Goal: Navigation & Orientation: Find specific page/section

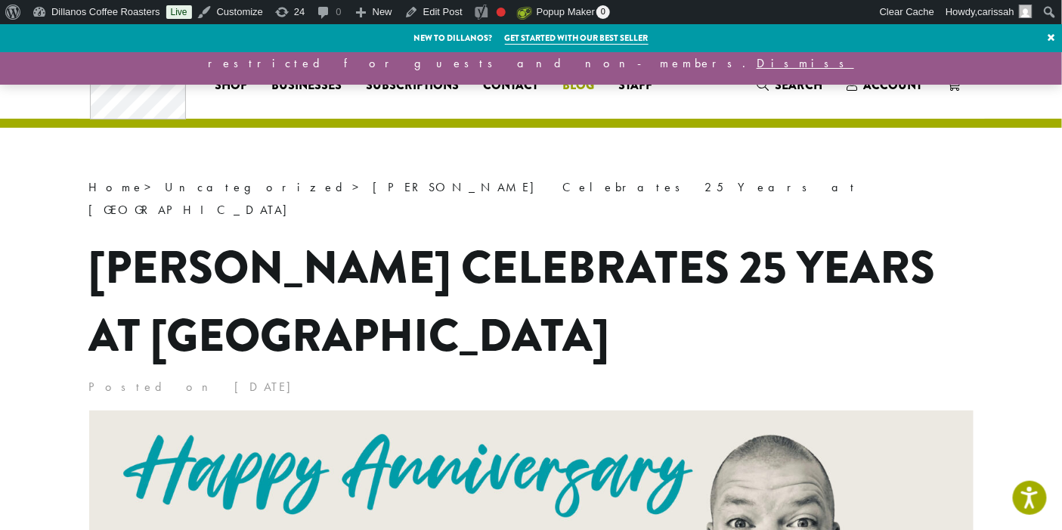
click at [571, 89] on span "Blog" at bounding box center [579, 85] width 32 height 19
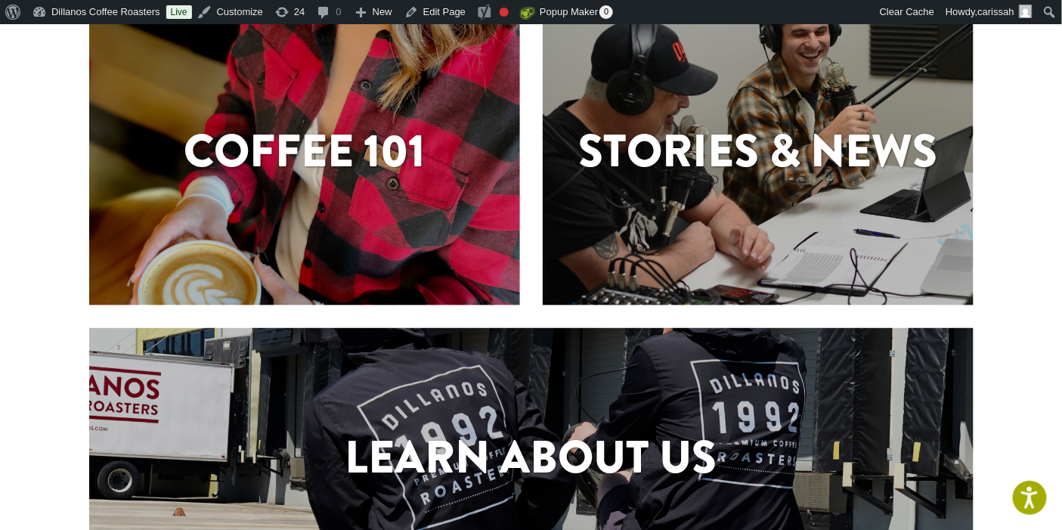
scroll to position [442, 0]
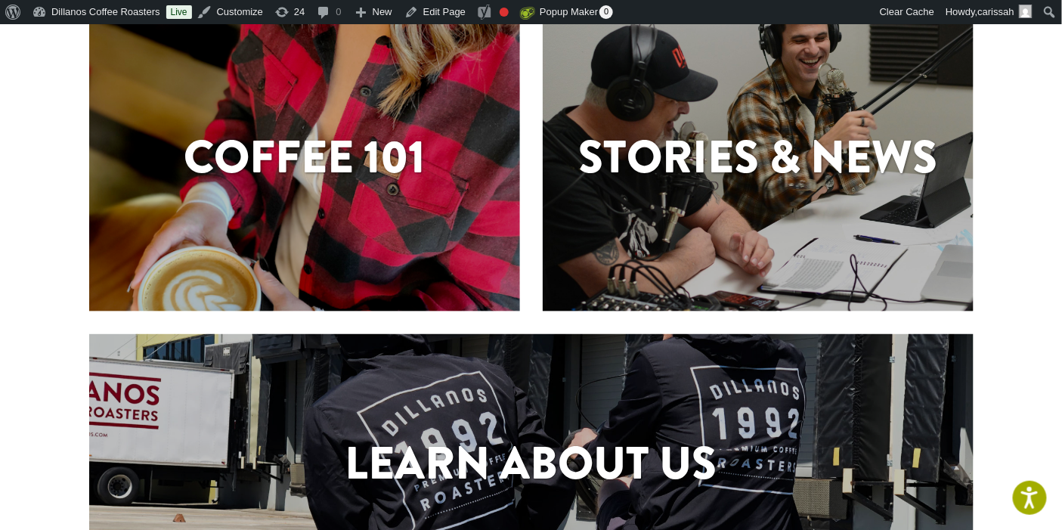
click at [786, 193] on div "Stories & News" at bounding box center [758, 160] width 431 height 74
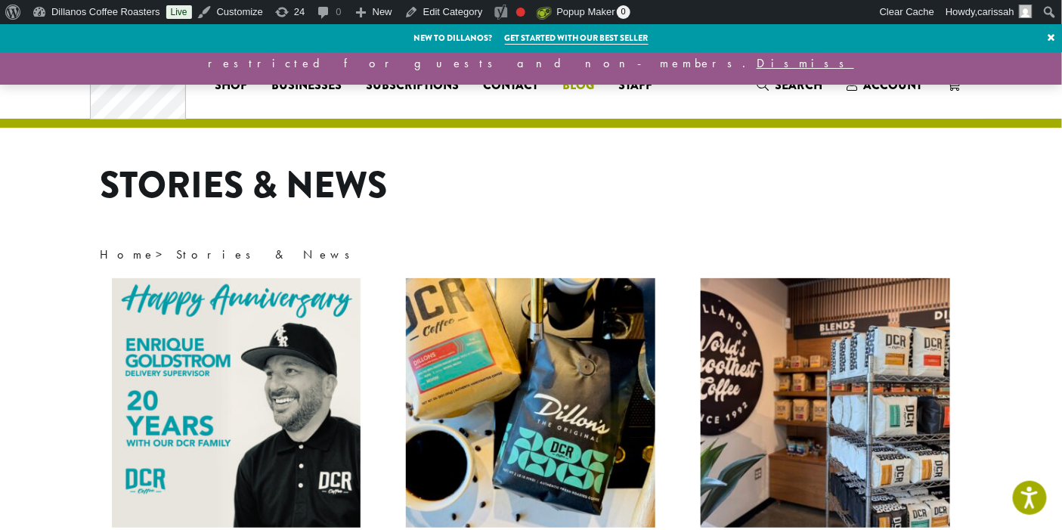
click at [585, 91] on span "Blog" at bounding box center [579, 85] width 32 height 19
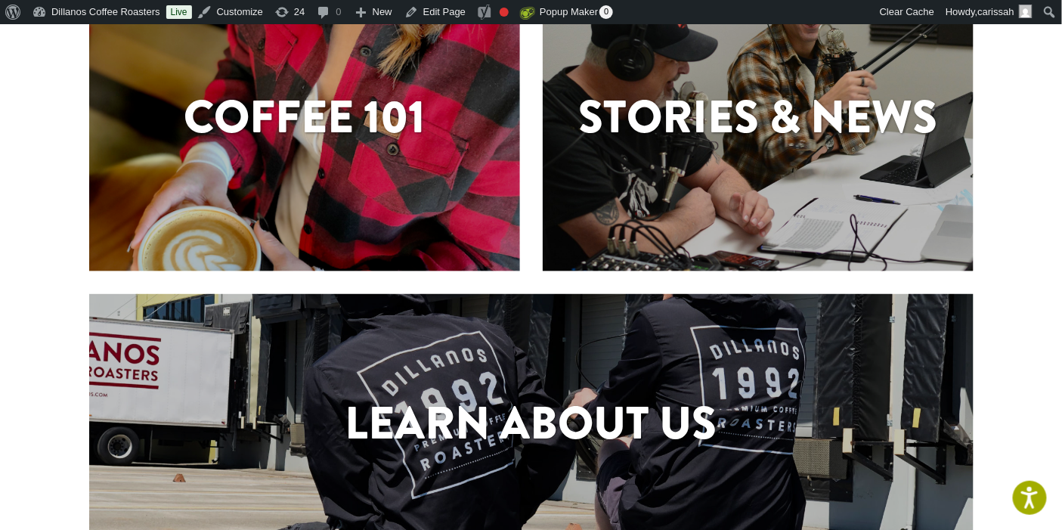
scroll to position [485, 0]
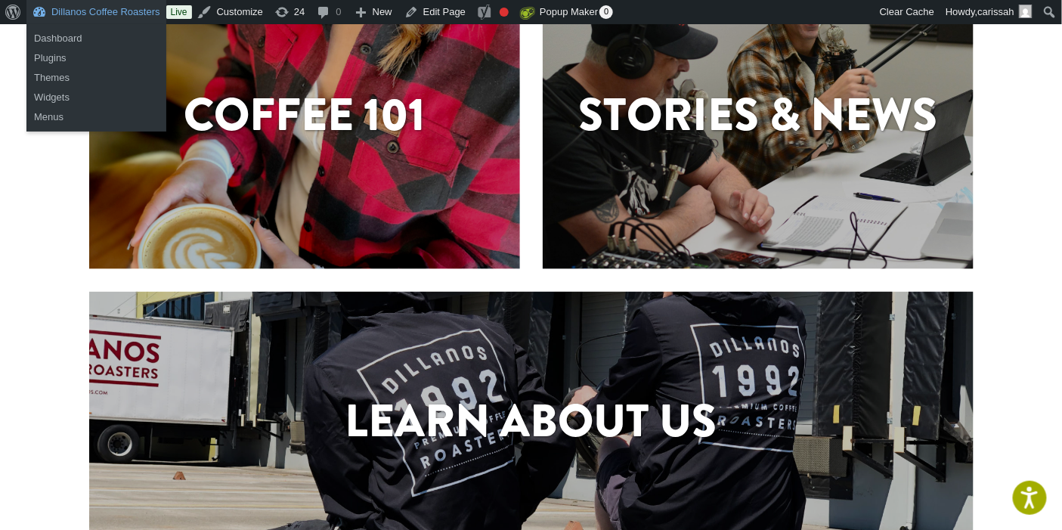
click at [101, 8] on link "Dillanos Coffee Roasters" at bounding box center [96, 12] width 140 height 24
click at [64, 40] on link "Dashboard" at bounding box center [96, 39] width 140 height 20
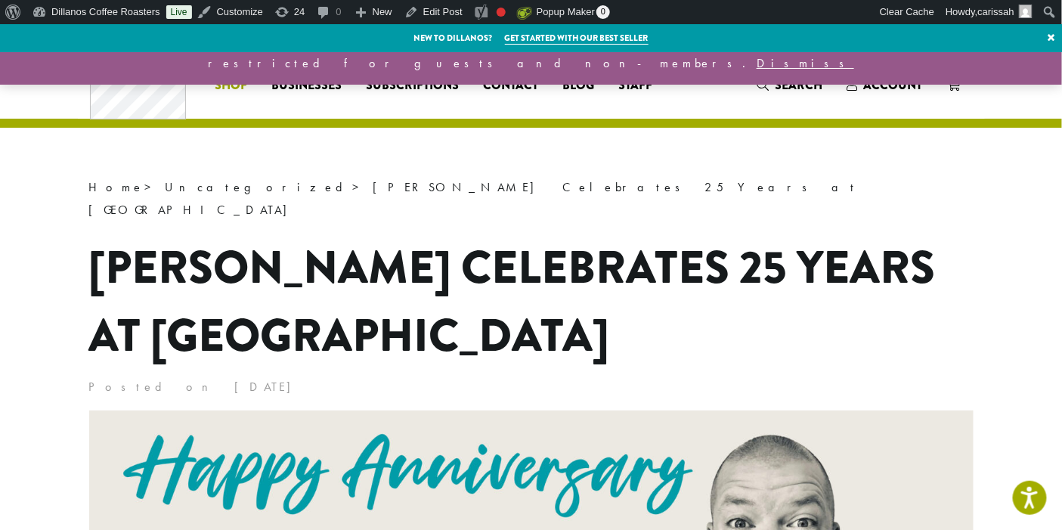
click at [236, 89] on span "Shop" at bounding box center [231, 85] width 33 height 19
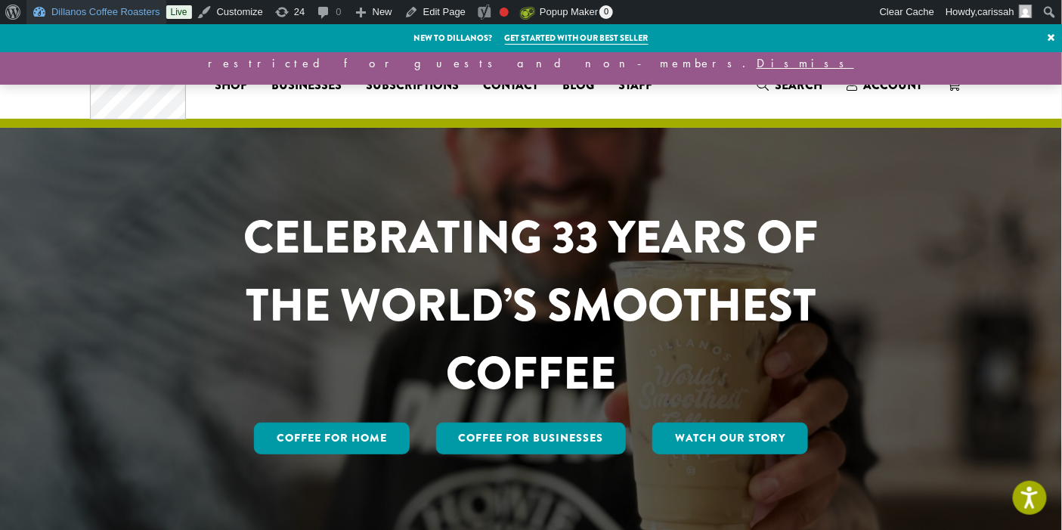
click at [59, 5] on link "Dillanos Coffee Roasters" at bounding box center [96, 12] width 140 height 24
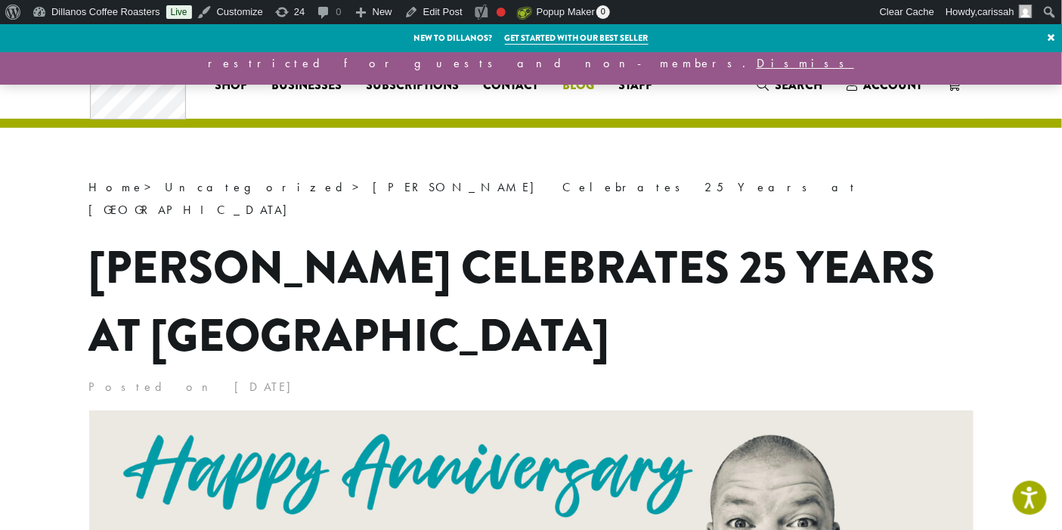
click at [578, 91] on span "Blog" at bounding box center [579, 85] width 32 height 19
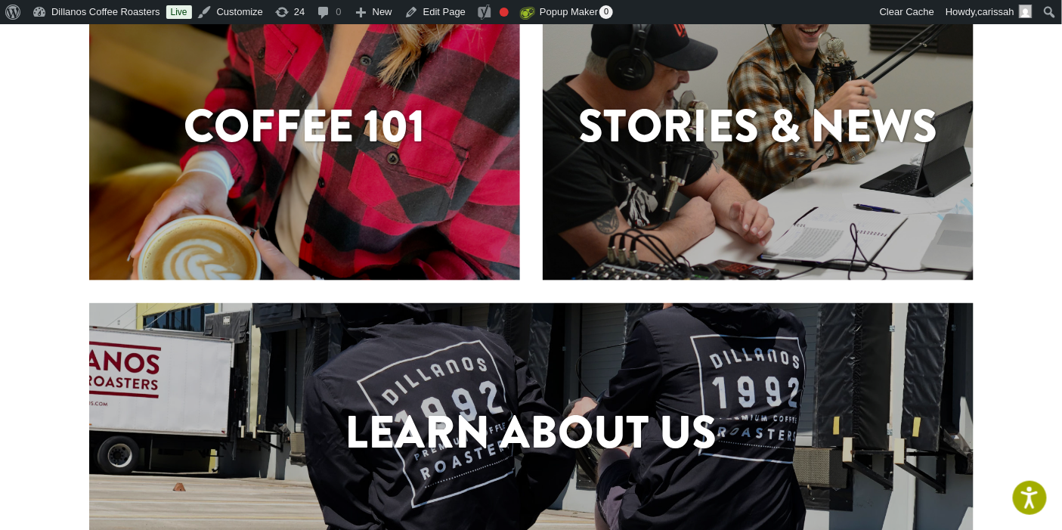
scroll to position [482, 0]
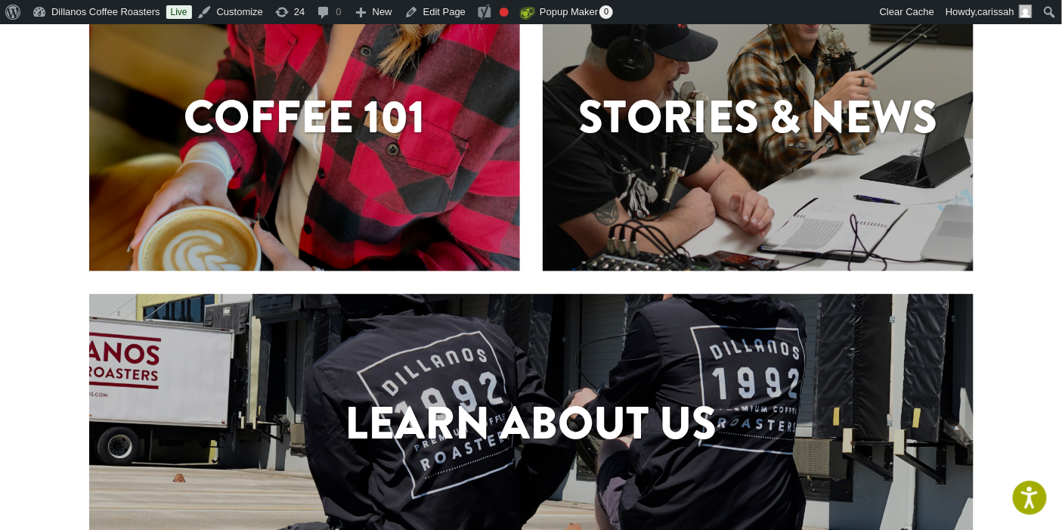
click at [874, 176] on div "Stories & News" at bounding box center [758, 120] width 431 height 302
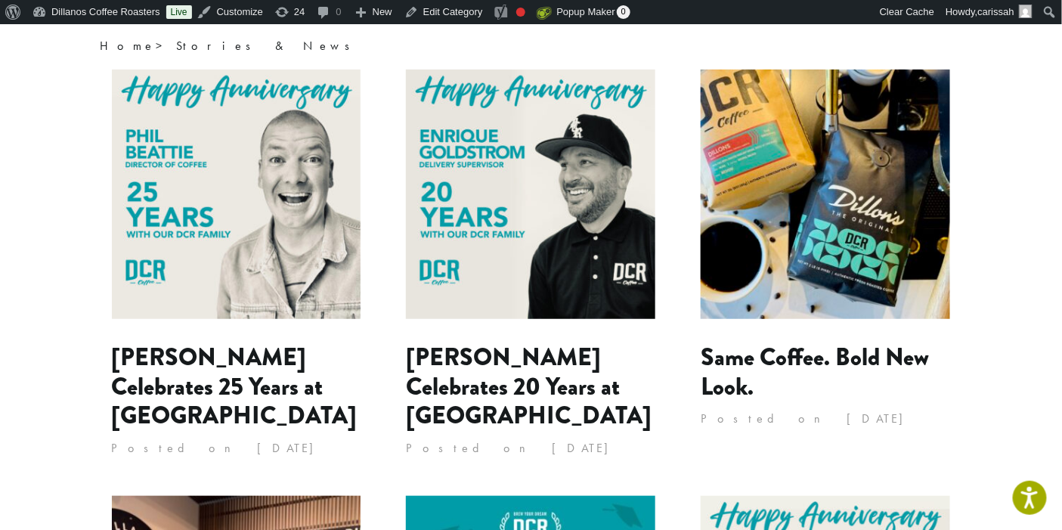
scroll to position [214, 0]
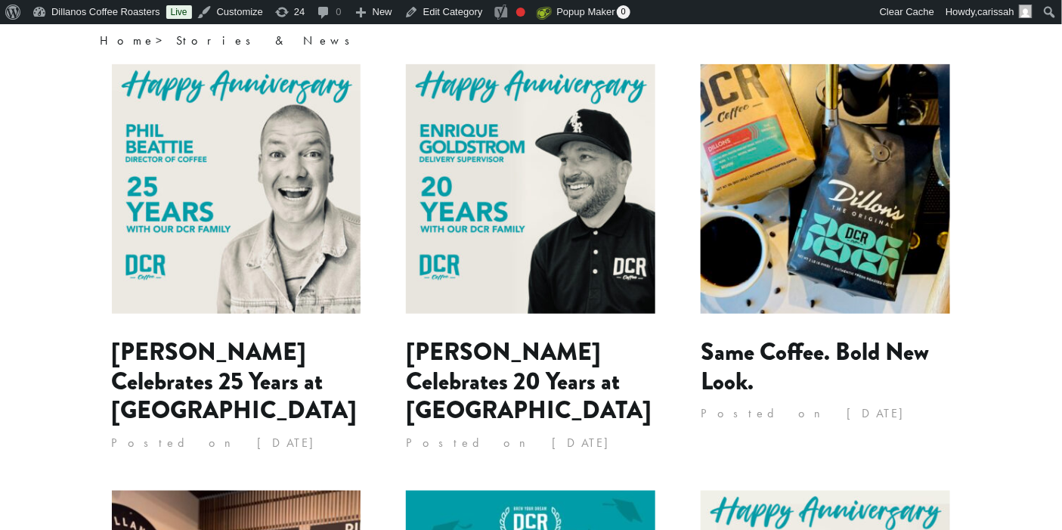
scroll to position [214, 0]
click at [73, 14] on link "Dillanos Coffee Roasters" at bounding box center [96, 12] width 140 height 24
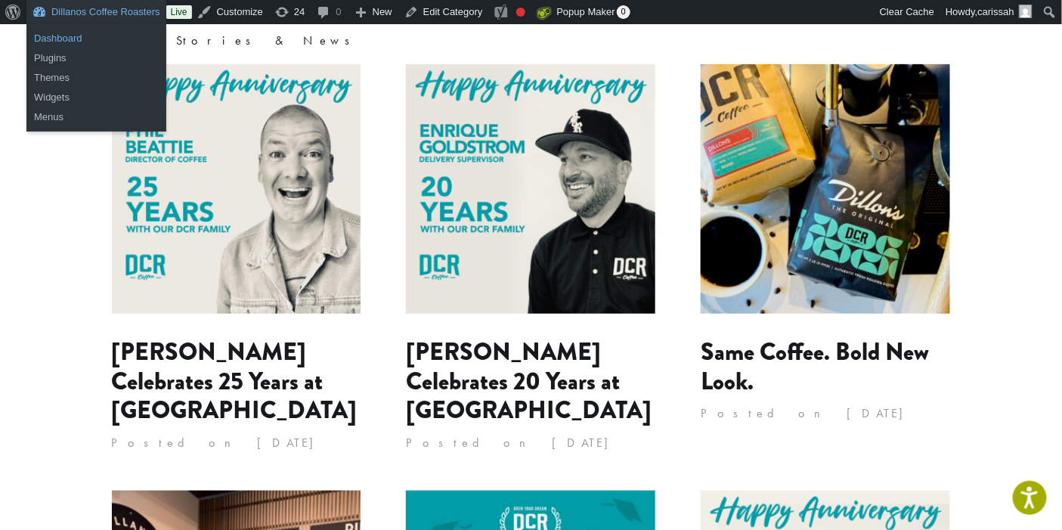
click at [59, 33] on link "Dashboard" at bounding box center [96, 39] width 140 height 20
